Goal: Information Seeking & Learning: Learn about a topic

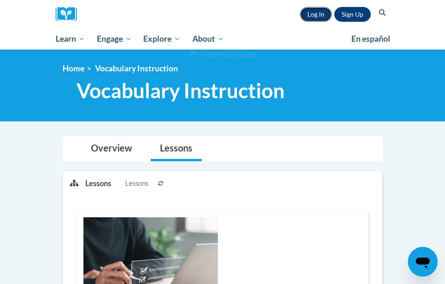
click at [310, 18] on link "Log In" at bounding box center [316, 14] width 32 height 15
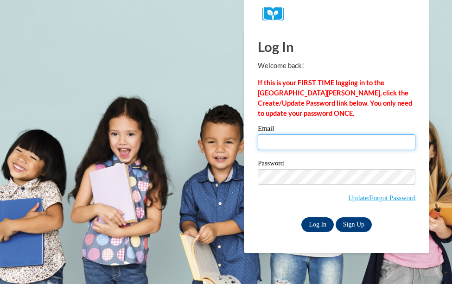
type input "teipelbe@wauwatosa.k12.wi.us"
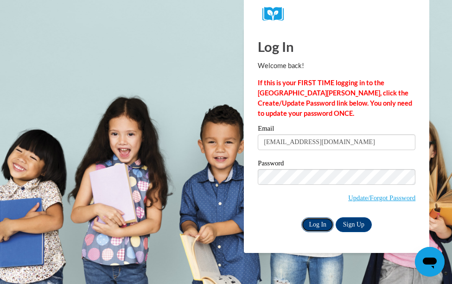
drag, startPoint x: 324, startPoint y: 221, endPoint x: 315, endPoint y: 225, distance: 10.3
click at [315, 225] on input "Log In" at bounding box center [317, 224] width 32 height 15
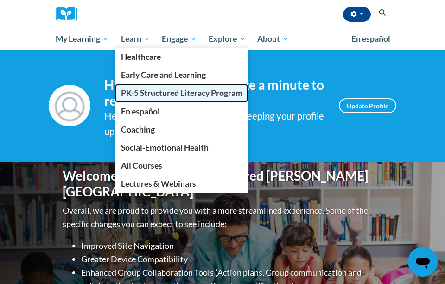
click at [132, 88] on span "PK-5 Structured Literacy Program" at bounding box center [181, 93] width 121 height 10
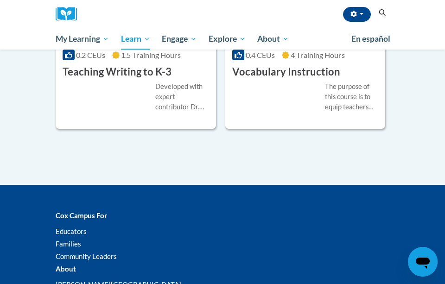
scroll to position [1592, 0]
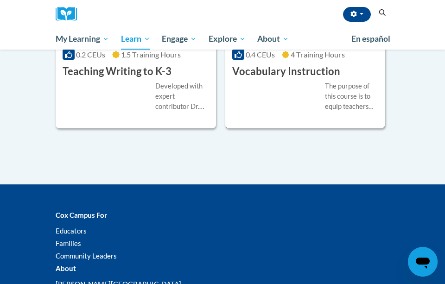
click at [239, 98] on div "The purpose of this course is to equip teachers with research-based knowledge a…" at bounding box center [305, 96] width 146 height 31
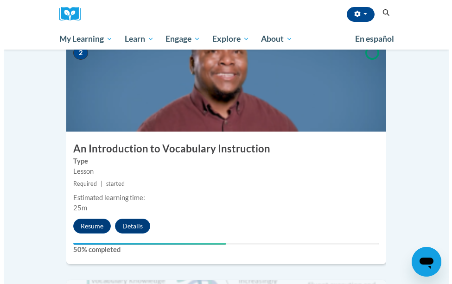
scroll to position [469, 0]
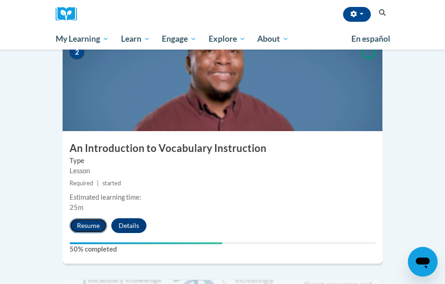
click at [85, 218] on button "Resume" at bounding box center [88, 225] width 38 height 15
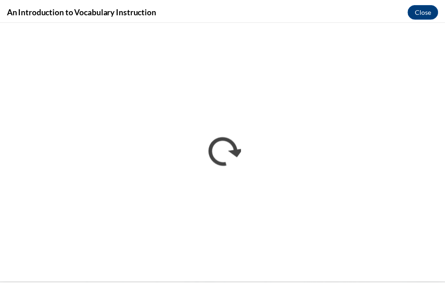
scroll to position [0, 0]
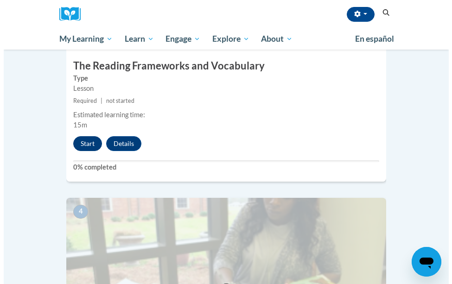
scroll to position [794, 0]
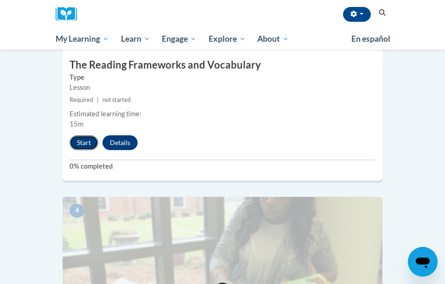
click at [81, 135] on button "Start" at bounding box center [83, 142] width 29 height 15
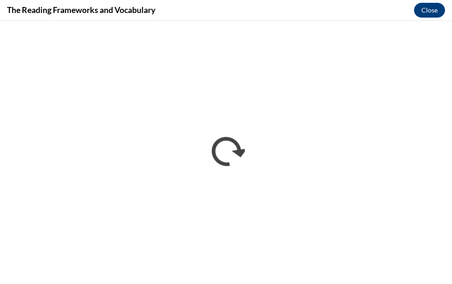
scroll to position [0, 0]
